Goal: Communication & Community: Ask a question

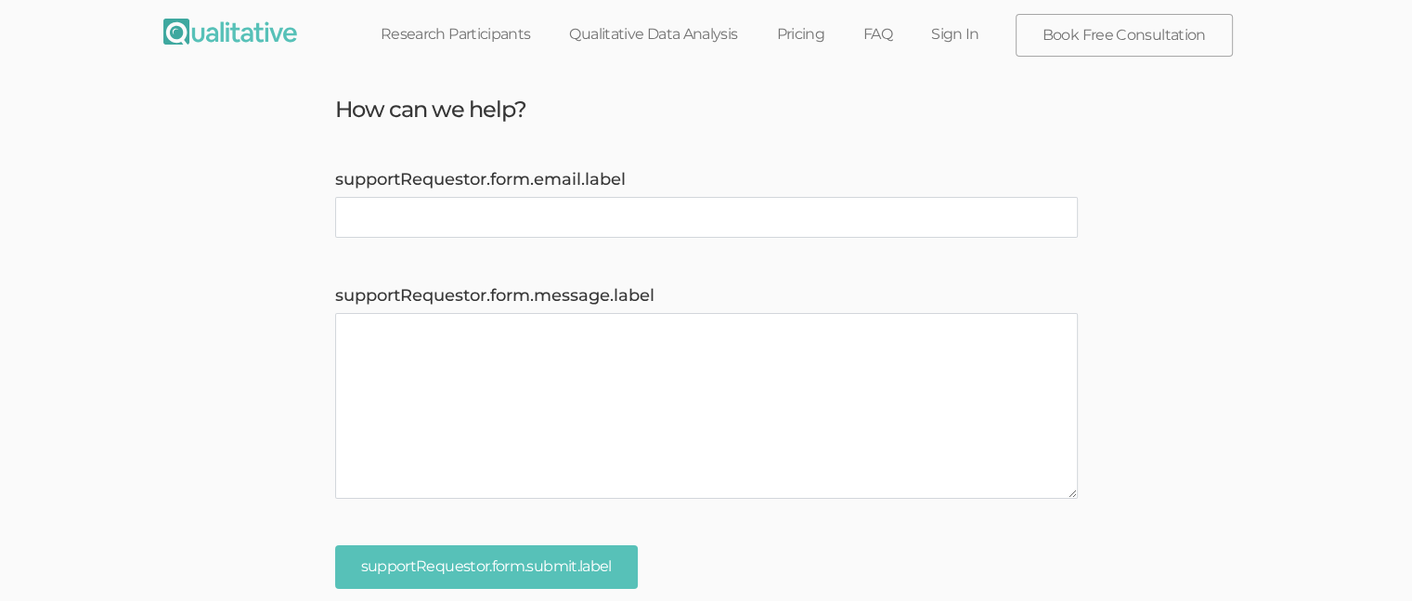
click at [869, 31] on link "FAQ" at bounding box center [878, 34] width 68 height 41
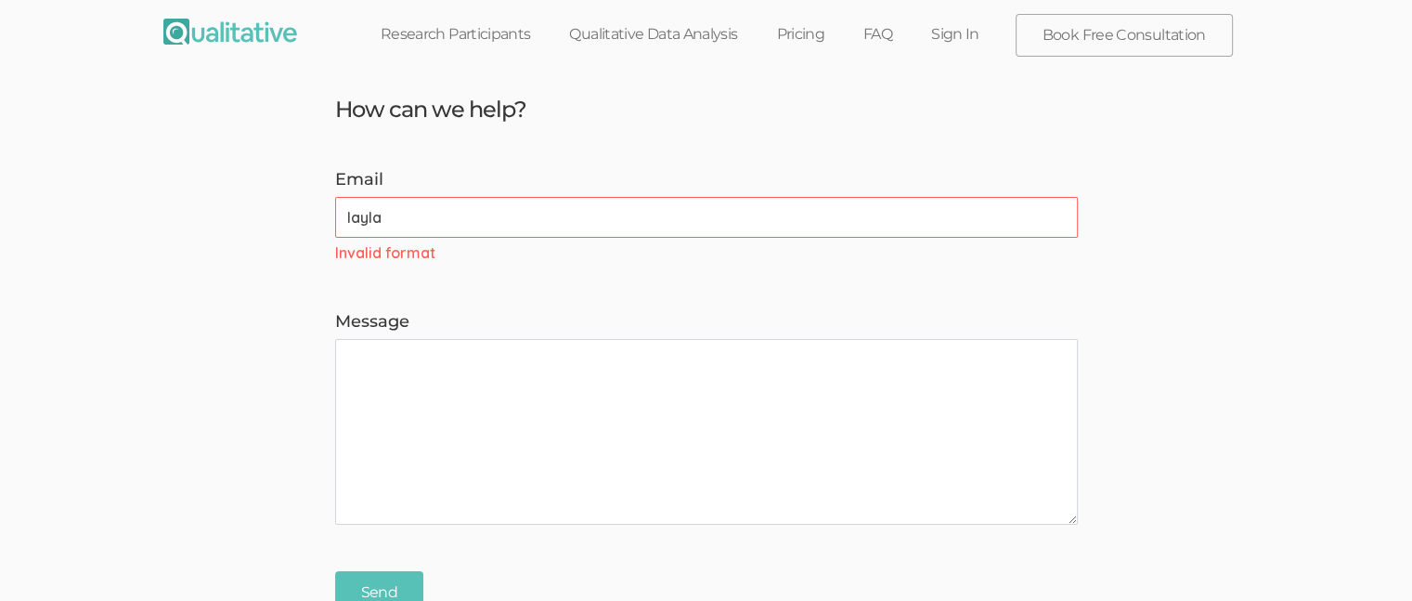
type input "[EMAIL_ADDRESS][PERSON_NAME][DOMAIN_NAME]"
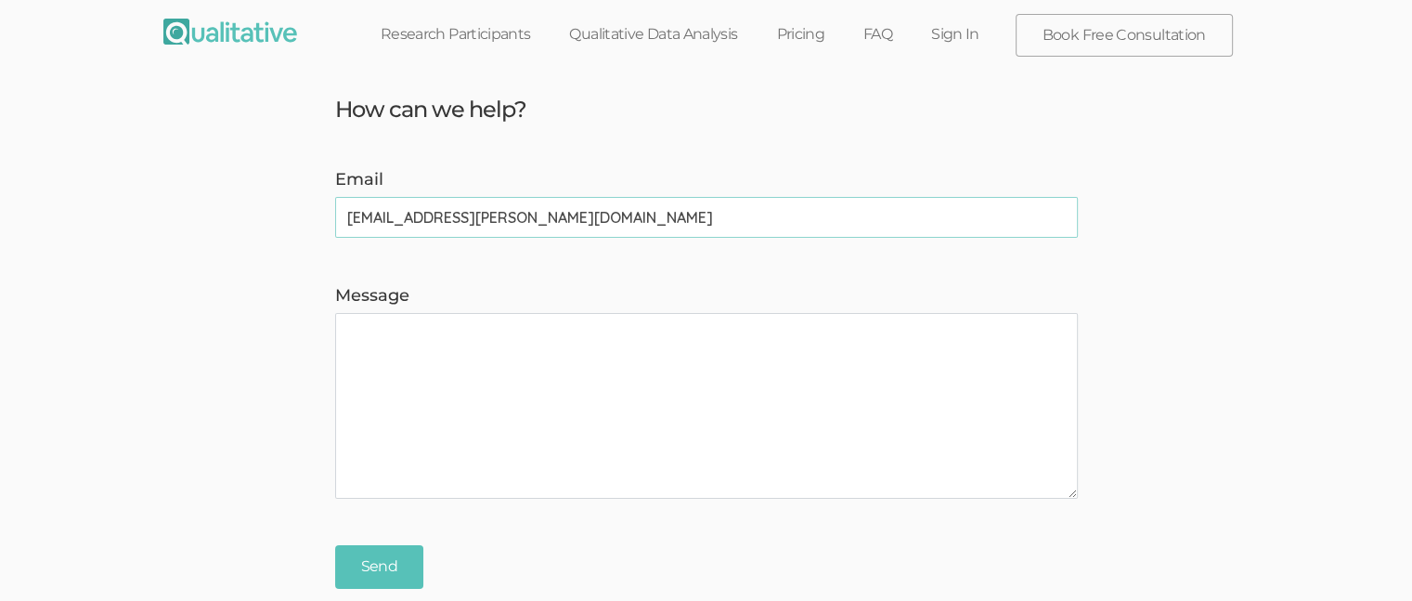
click at [490, 342] on textarea "Message" at bounding box center [706, 406] width 743 height 186
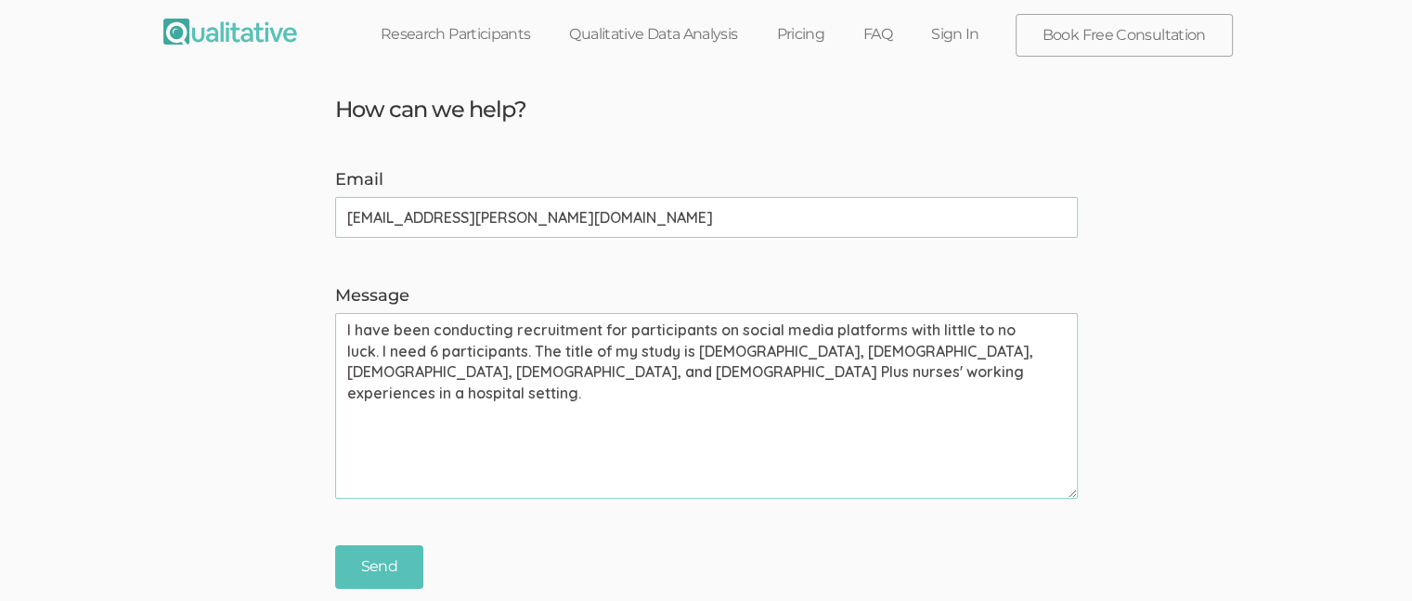
click at [750, 374] on textarea "I have been conducting recruitment for participants on social media platforms w…" at bounding box center [706, 406] width 743 height 186
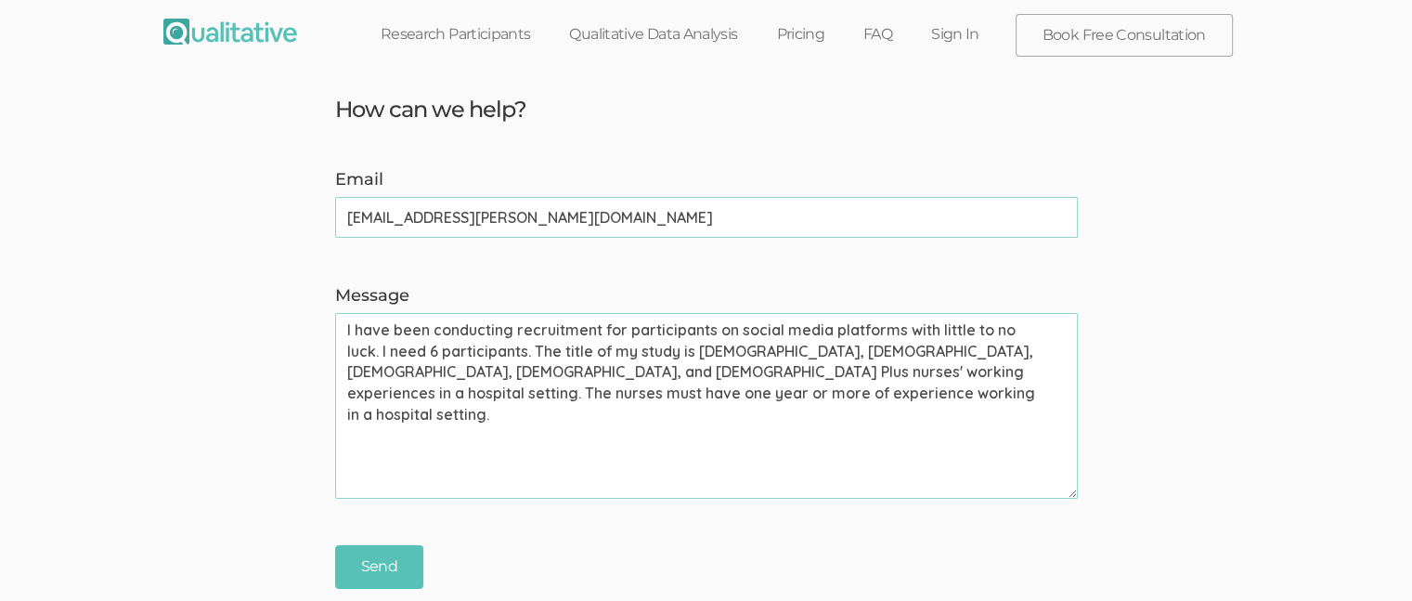
click at [646, 393] on textarea "I have been conducting recruitment for participants on social media platforms w…" at bounding box center [706, 406] width 743 height 186
click at [411, 410] on textarea "I have been conducting recruitment for participants on social media platforms w…" at bounding box center [706, 406] width 743 height 186
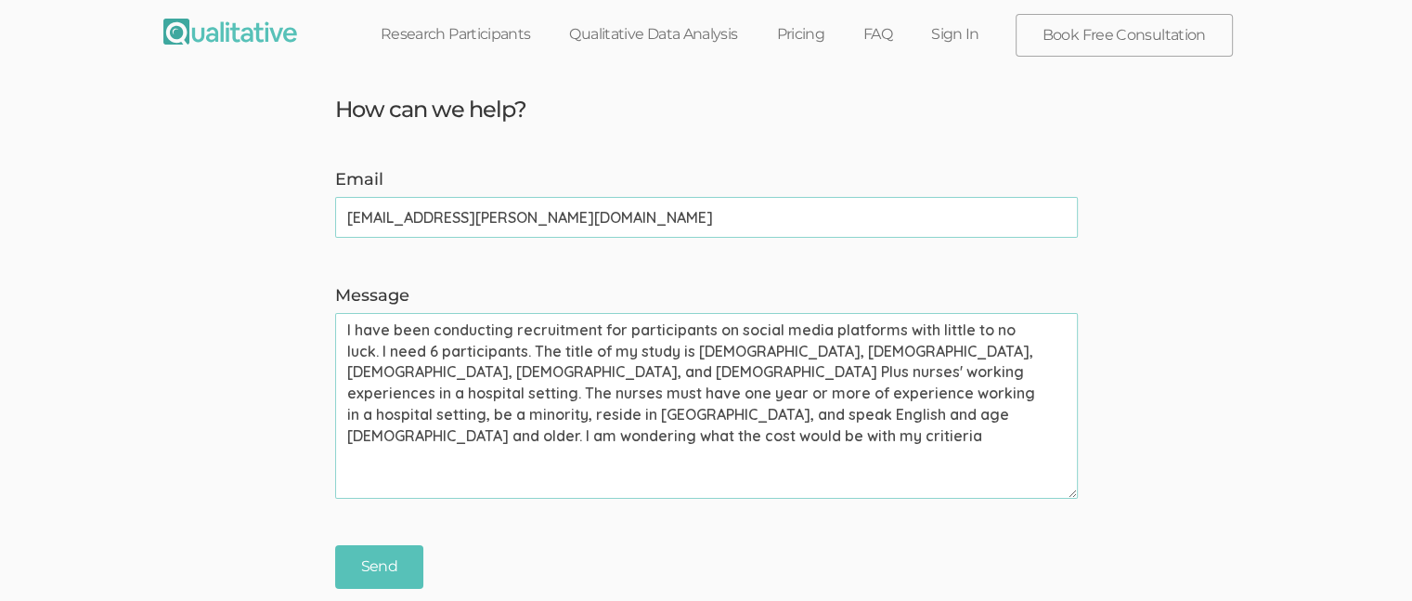
click at [919, 418] on textarea "I have been conducting recruitment for participants on social media platforms w…" at bounding box center [706, 406] width 743 height 186
type textarea "I have been conducting recruitment for participants on social media platforms w…"
click at [379, 573] on input "Send" at bounding box center [379, 567] width 88 height 44
